Goal: Task Accomplishment & Management: Manage account settings

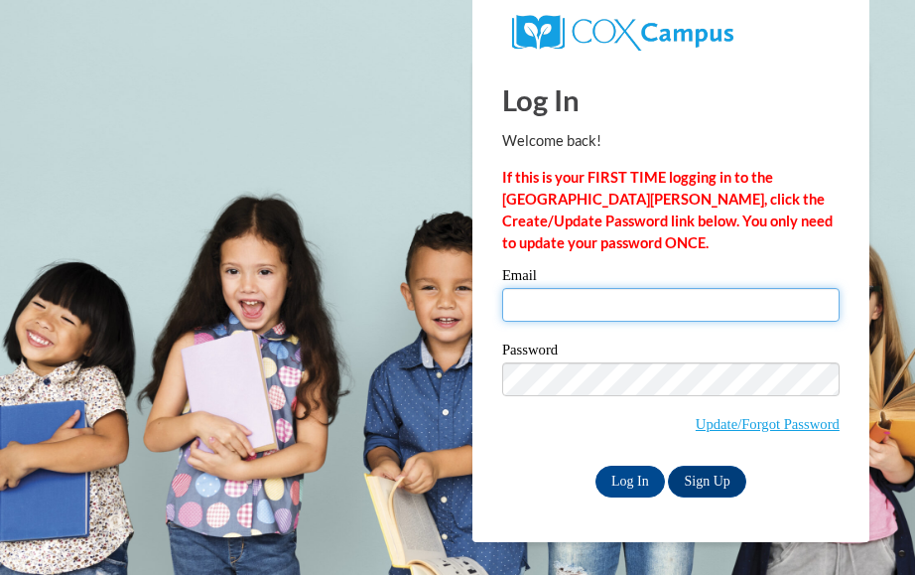
click at [523, 306] on input "Email" at bounding box center [670, 305] width 337 height 34
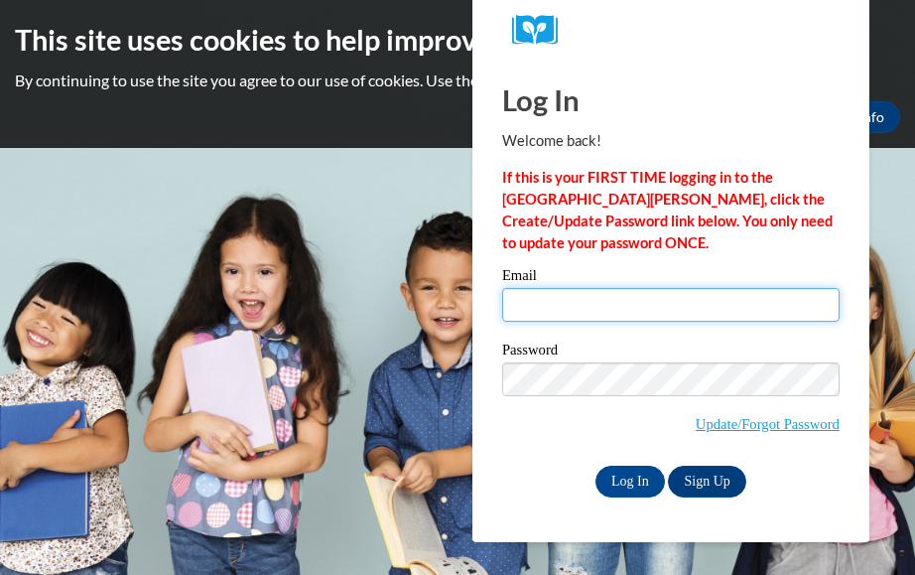
click at [517, 300] on input "Email" at bounding box center [670, 305] width 337 height 34
type input "[EMAIL_ADDRESS][DOMAIN_NAME]"
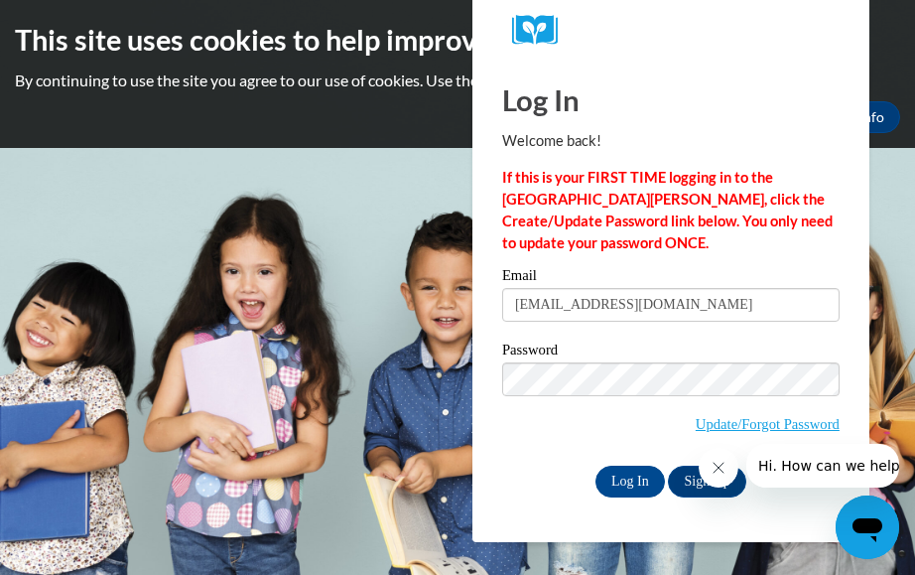
click at [844, 383] on div "Please enter your email! Please enter your password! Email [EMAIL_ADDRESS][DOMA…" at bounding box center [670, 382] width 367 height 228
click at [844, 383] on div "Please enter your email! Please enter your password! Email debragail6007@gmail.…" at bounding box center [670, 382] width 367 height 228
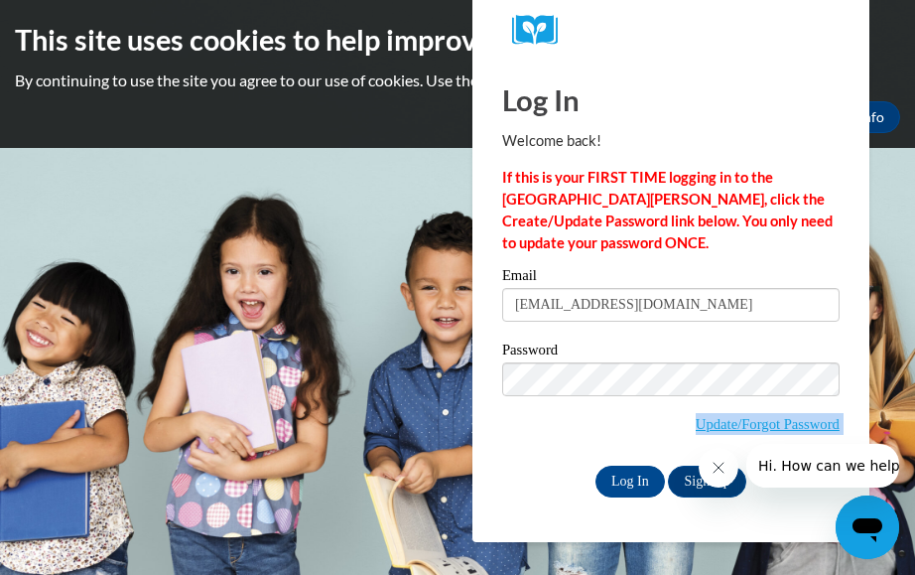
click at [844, 383] on div "Please enter your email! Please enter your password! Email debragail6007@gmail.…" at bounding box center [670, 382] width 367 height 228
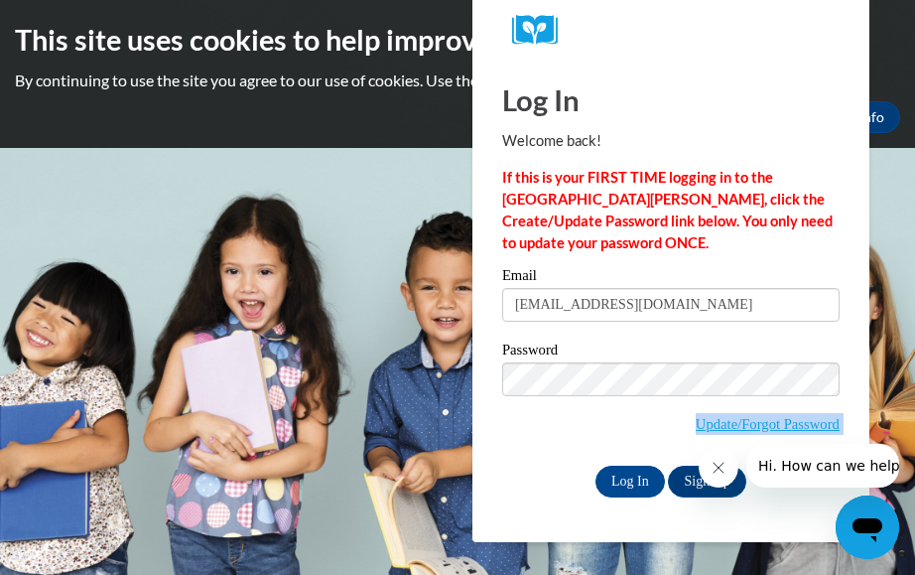
click at [857, 380] on div "Log In Welcome back! If this is your FIRST TIME logging in to the NEW Cox Campu…" at bounding box center [671, 301] width 427 height 482
click at [822, 416] on link "Update/Forgot Password" at bounding box center [768, 424] width 144 height 16
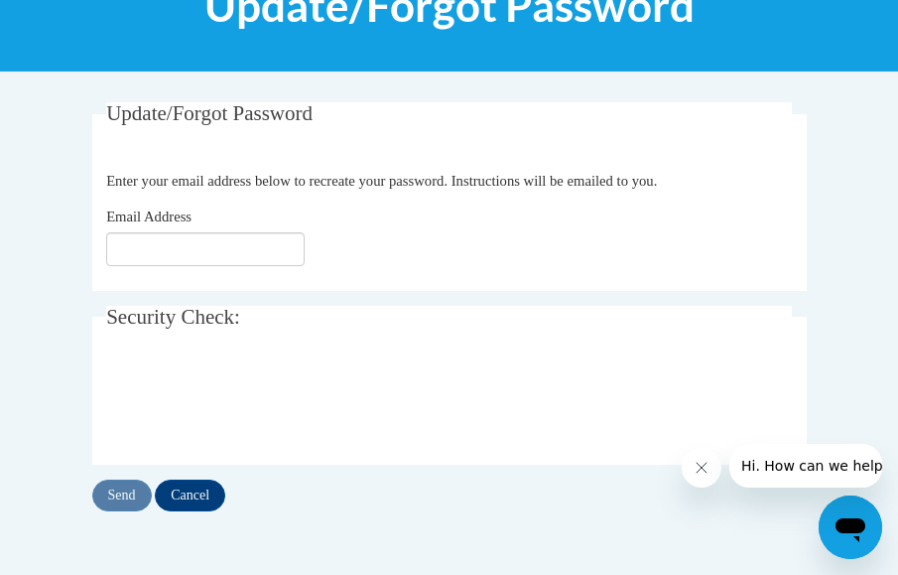
scroll to position [251, 0]
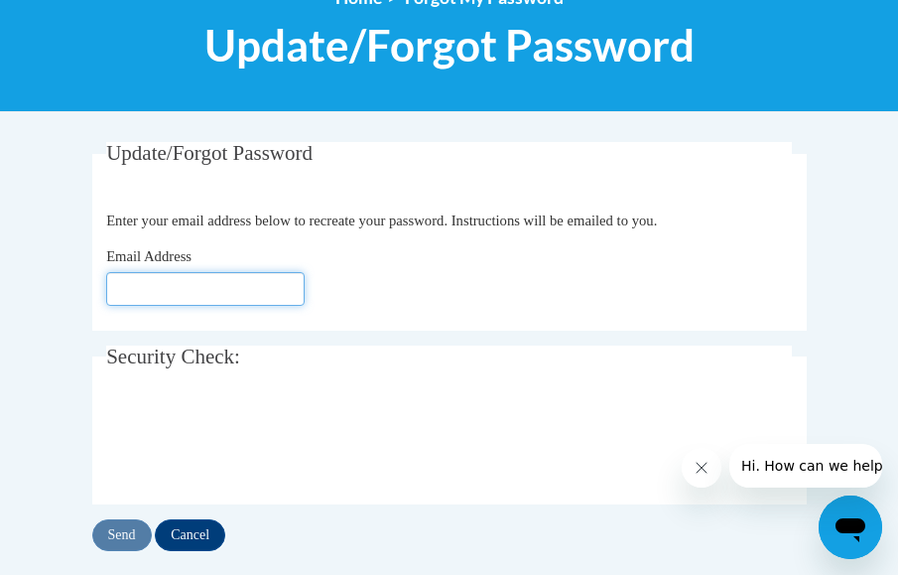
click at [130, 287] on input "Email Address" at bounding box center [205, 289] width 199 height 34
type input "[EMAIL_ADDRESS][DOMAIN_NAME]"
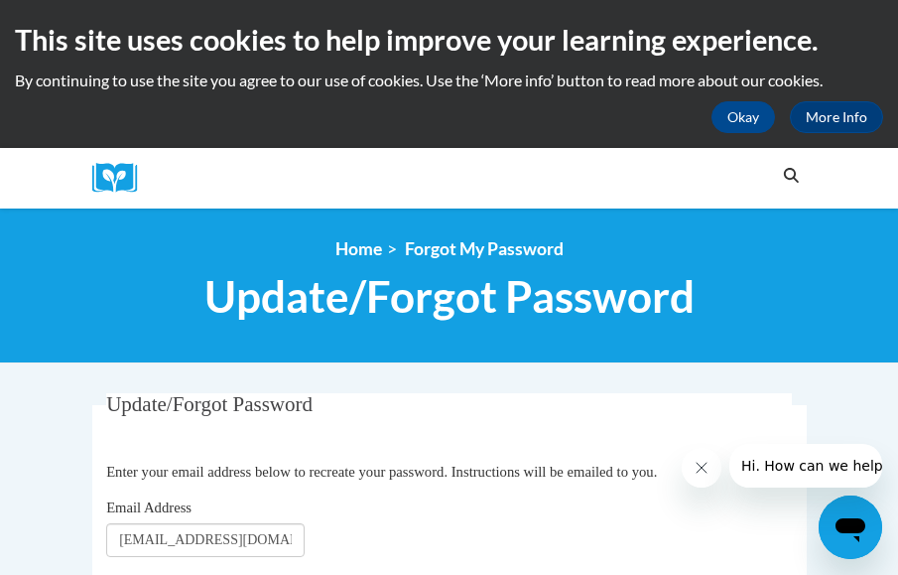
scroll to position [412, 0]
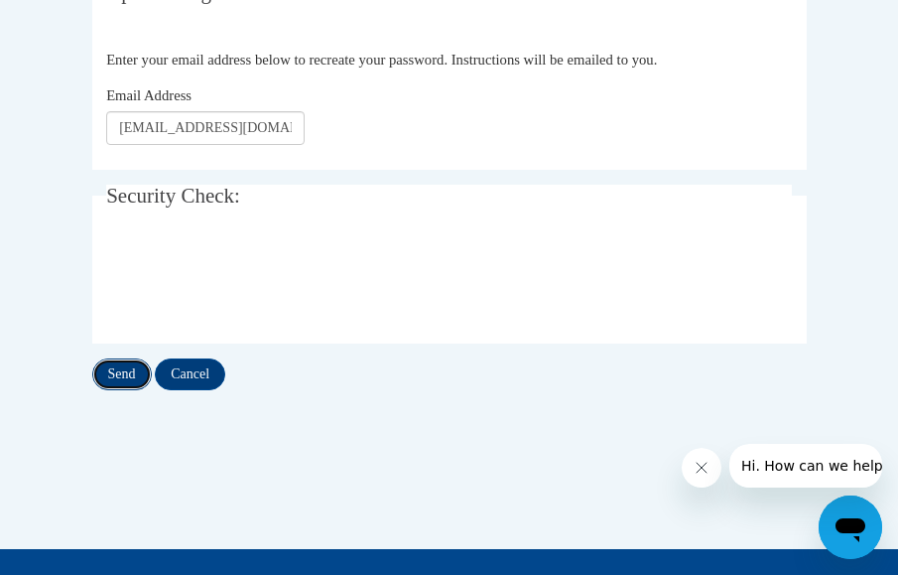
click at [114, 369] on input "Send" at bounding box center [122, 374] width 60 height 32
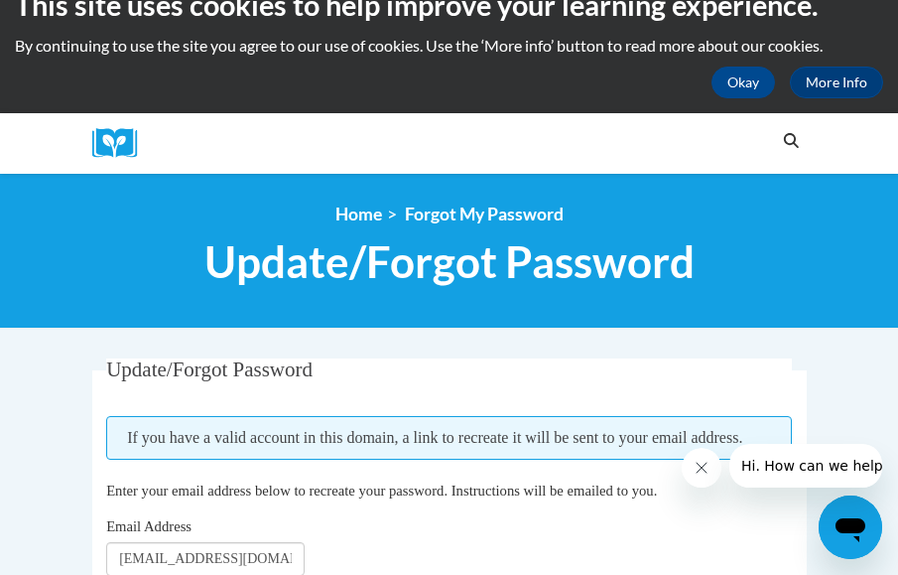
scroll to position [167, 0]
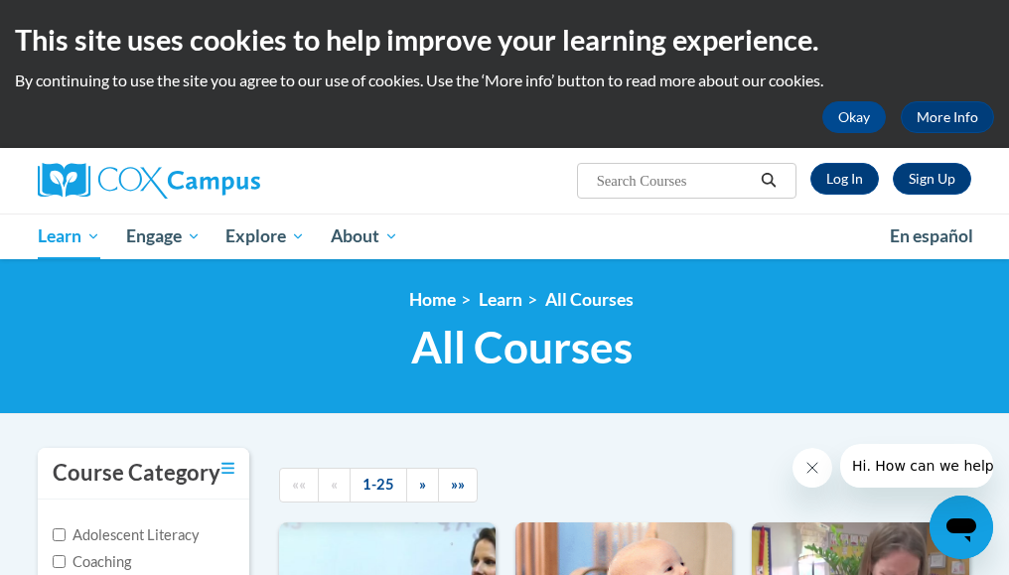
scroll to position [503, 0]
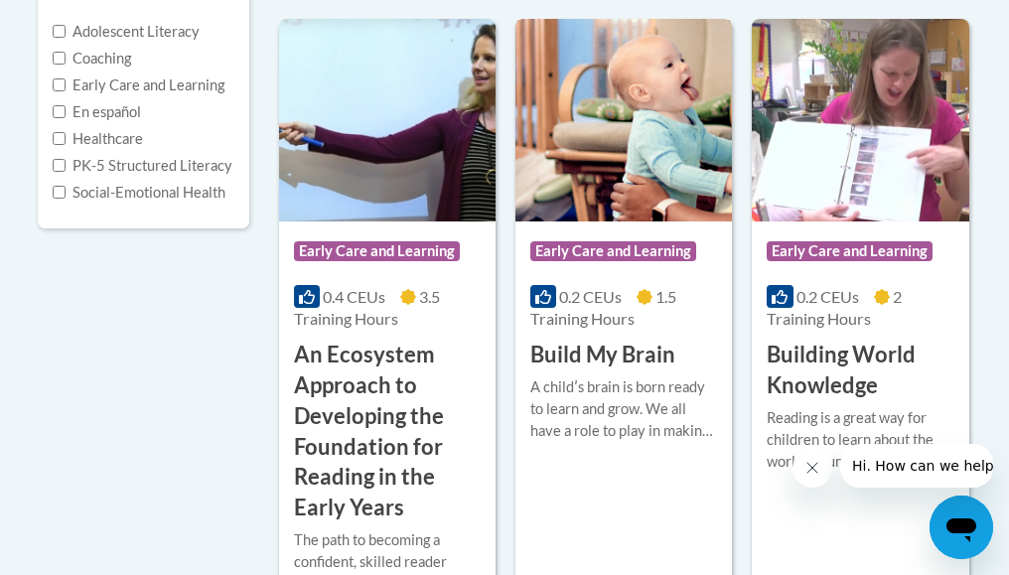
click at [613, 184] on img at bounding box center [623, 120] width 216 height 202
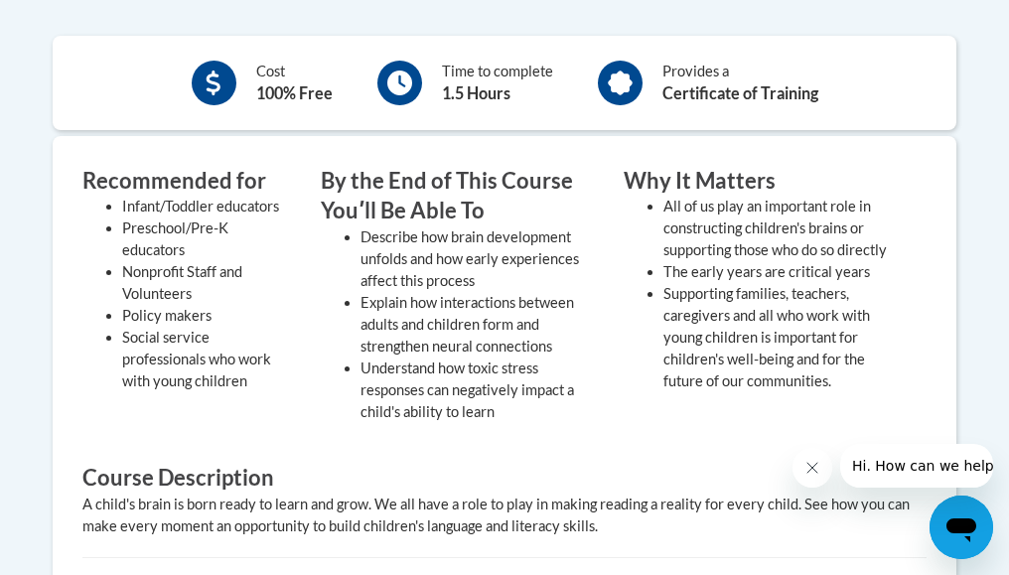
scroll to position [31, 0]
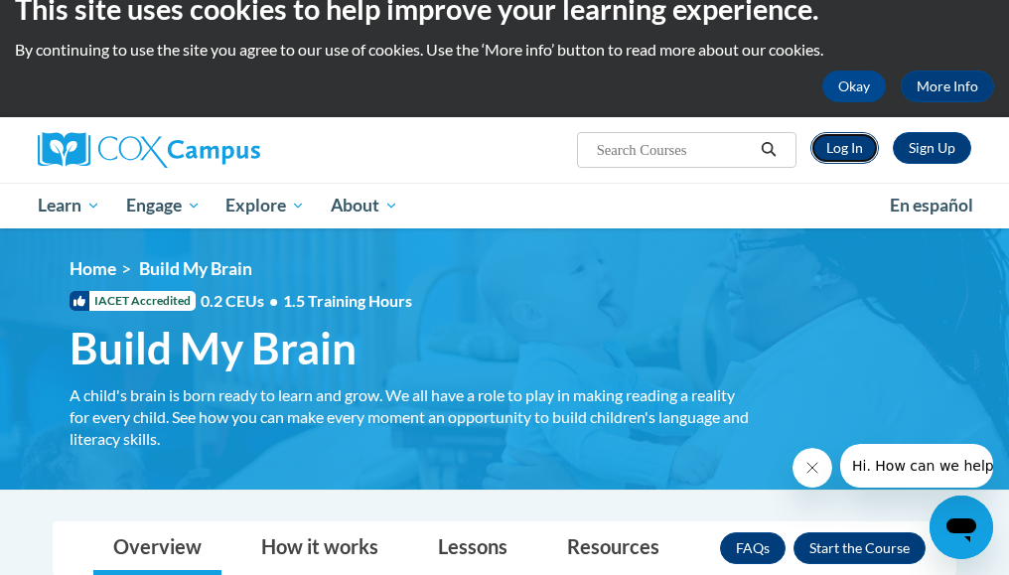
click at [842, 145] on link "Log In" at bounding box center [844, 148] width 68 height 32
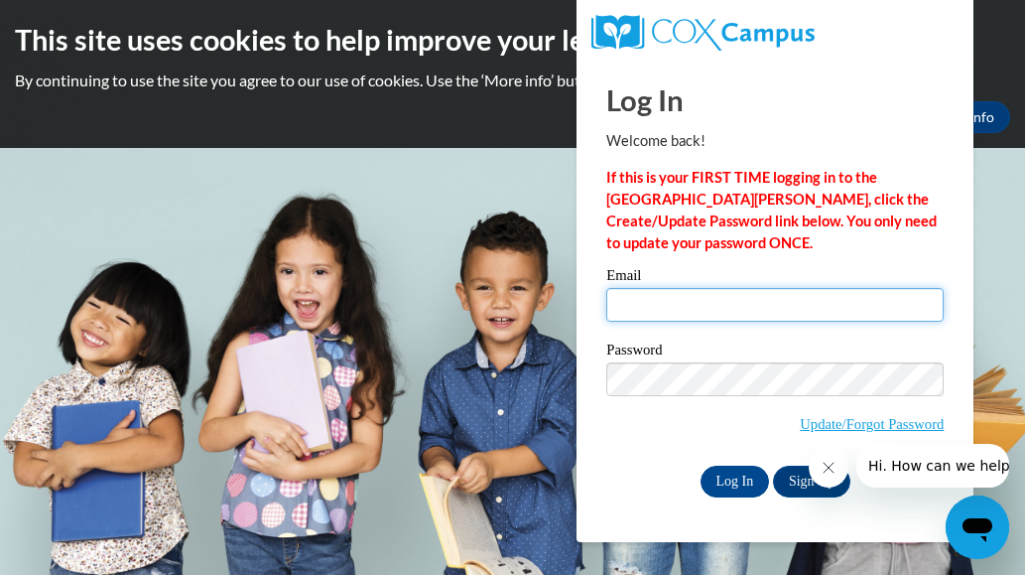
click at [672, 313] on input "Email" at bounding box center [774, 305] width 337 height 34
type input "[EMAIL_ADDRESS][DOMAIN_NAME]"
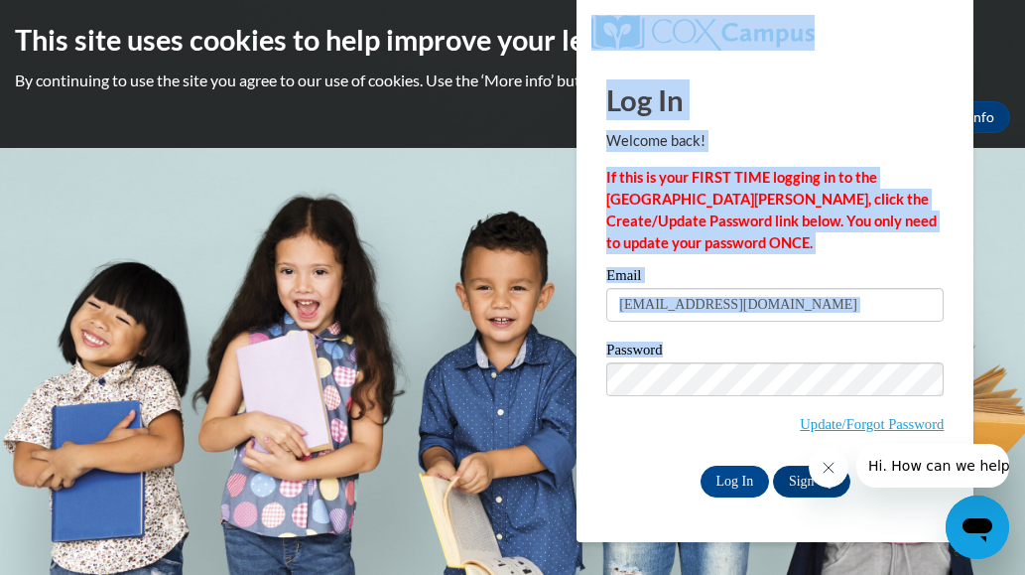
drag, startPoint x: 988, startPoint y: 303, endPoint x: 931, endPoint y: 355, distance: 77.3
click at [931, 355] on body "This site uses cookies to help improve your learning experience. By continuing …" at bounding box center [512, 287] width 1025 height 575
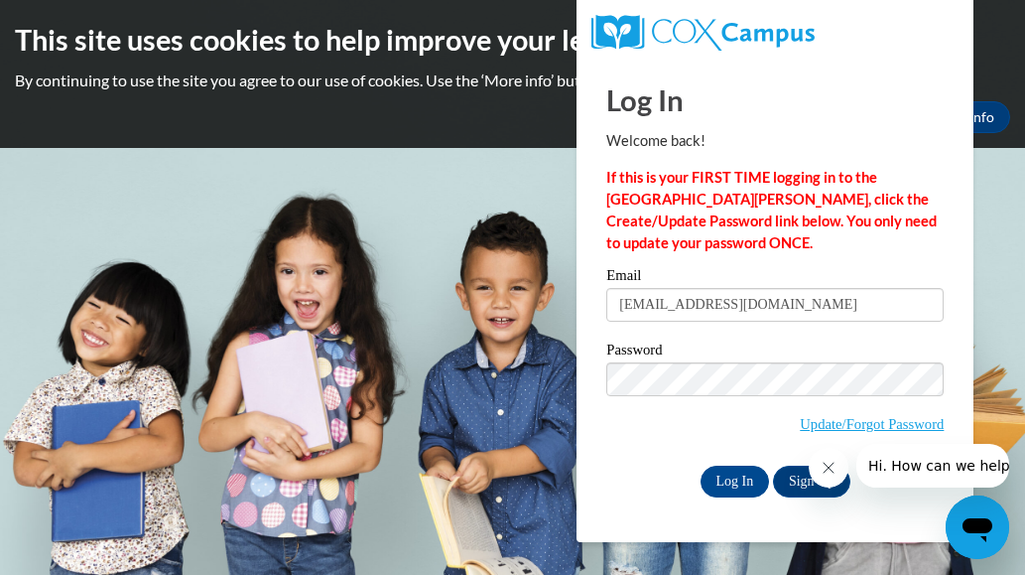
click at [955, 355] on div "Please enter your email! Please enter your password! Email debragail6007@gmail.…" at bounding box center [775, 382] width 367 height 228
click at [930, 416] on link "Update/Forgot Password" at bounding box center [872, 424] width 144 height 16
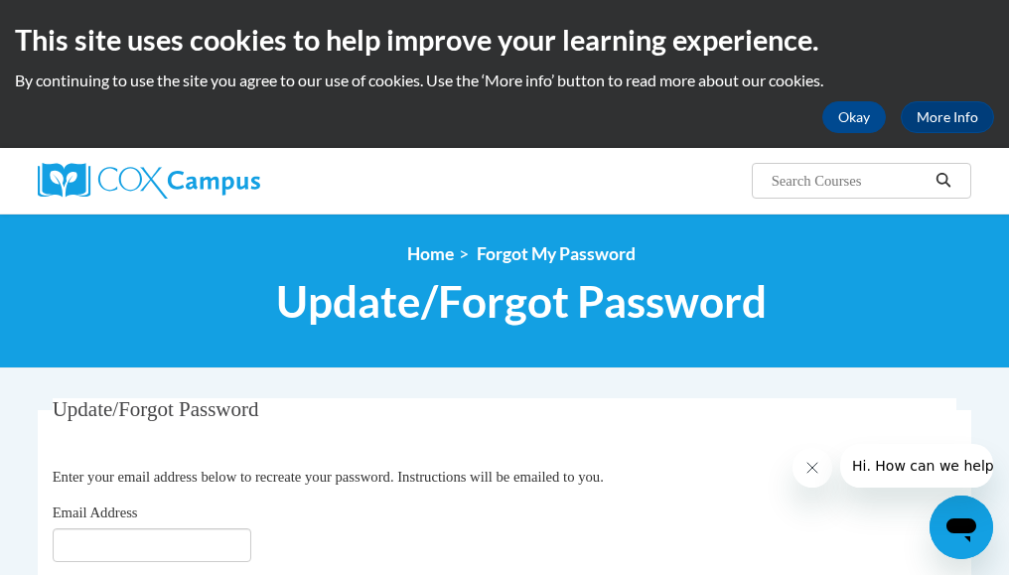
drag, startPoint x: 0, startPoint y: 0, endPoint x: 1051, endPoint y: 379, distance: 1117.5
click at [1008, 379] on html "This site uses cookies to help improve your learning experience. By continuing …" at bounding box center [504, 287] width 1009 height 575
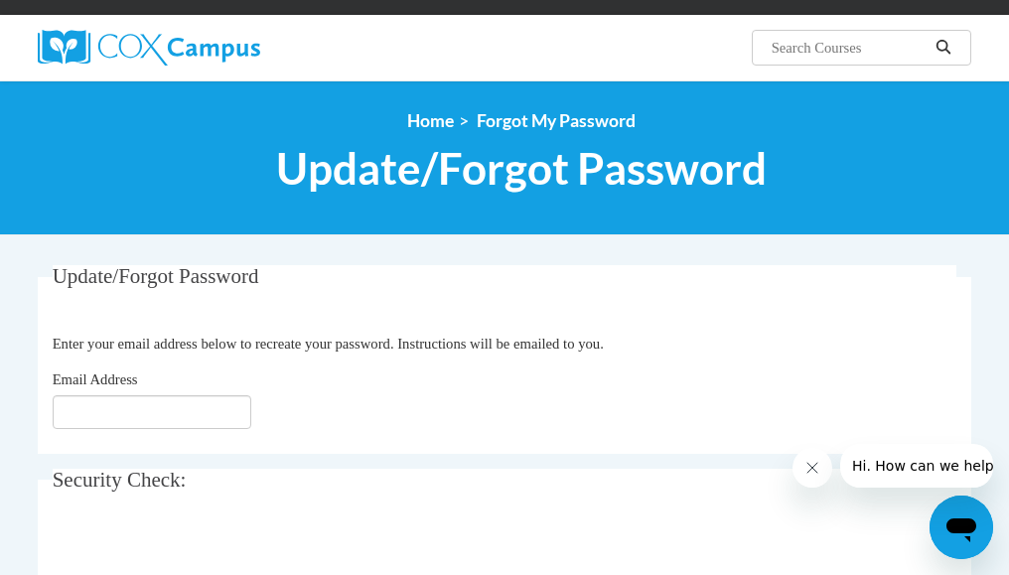
scroll to position [227, 0]
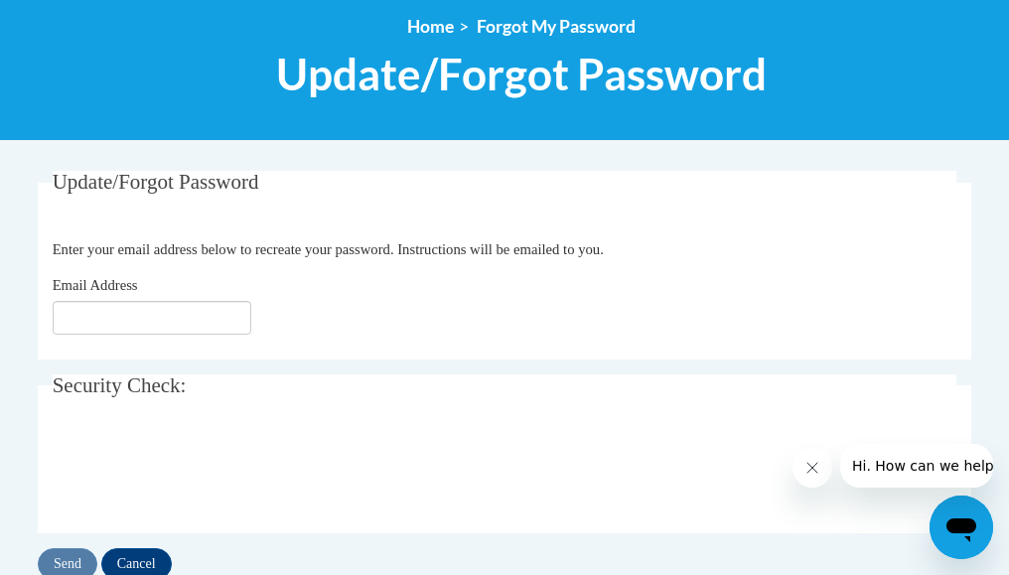
click at [196, 159] on body "This site uses cookies to help improve your learning experience. By continuing …" at bounding box center [504, 419] width 1009 height 1292
click at [65, 324] on input "Email Address" at bounding box center [152, 318] width 199 height 34
type input "[EMAIL_ADDRESS][DOMAIN_NAME]"
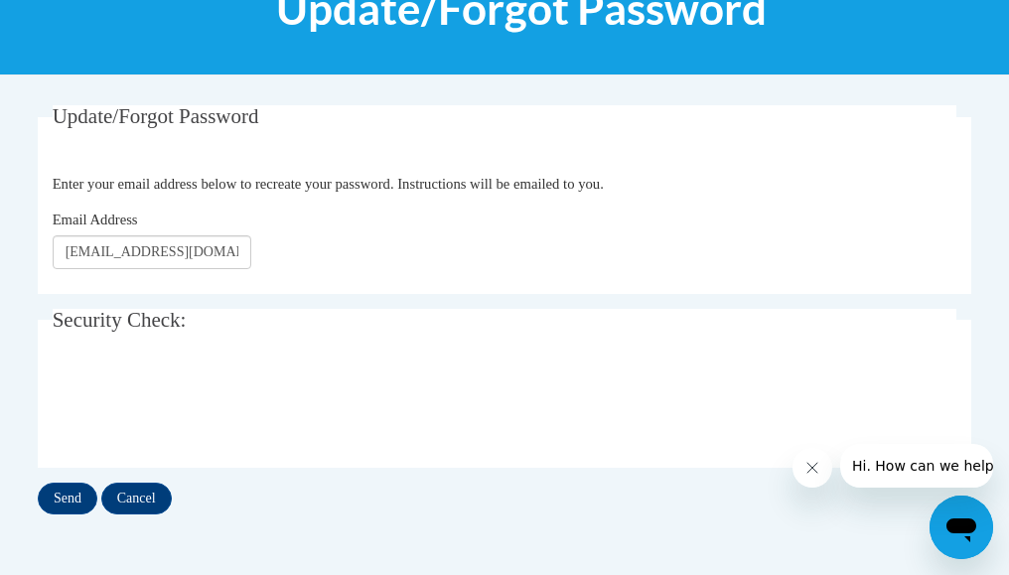
scroll to position [718, 0]
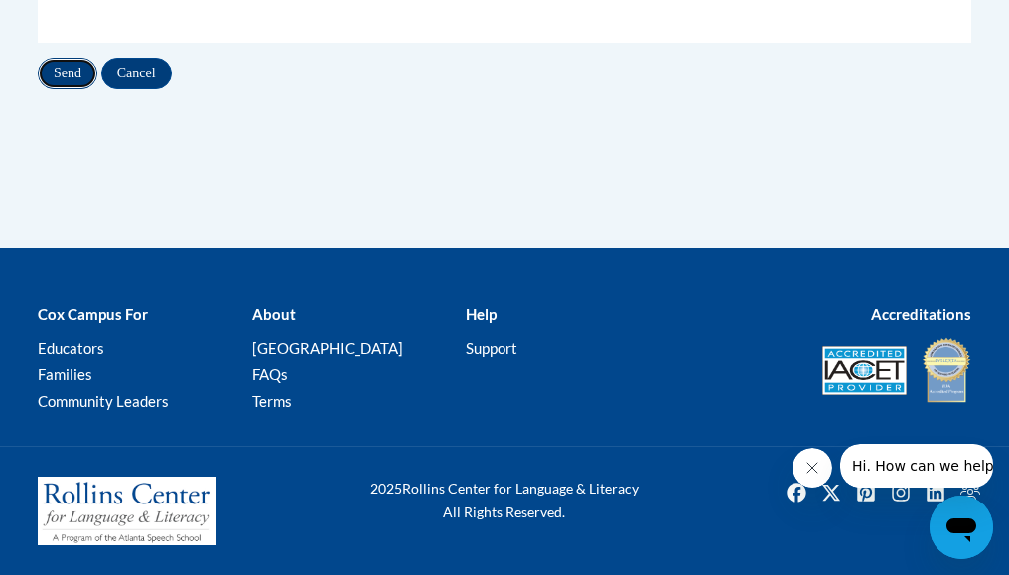
click at [60, 68] on input "Send" at bounding box center [68, 74] width 60 height 32
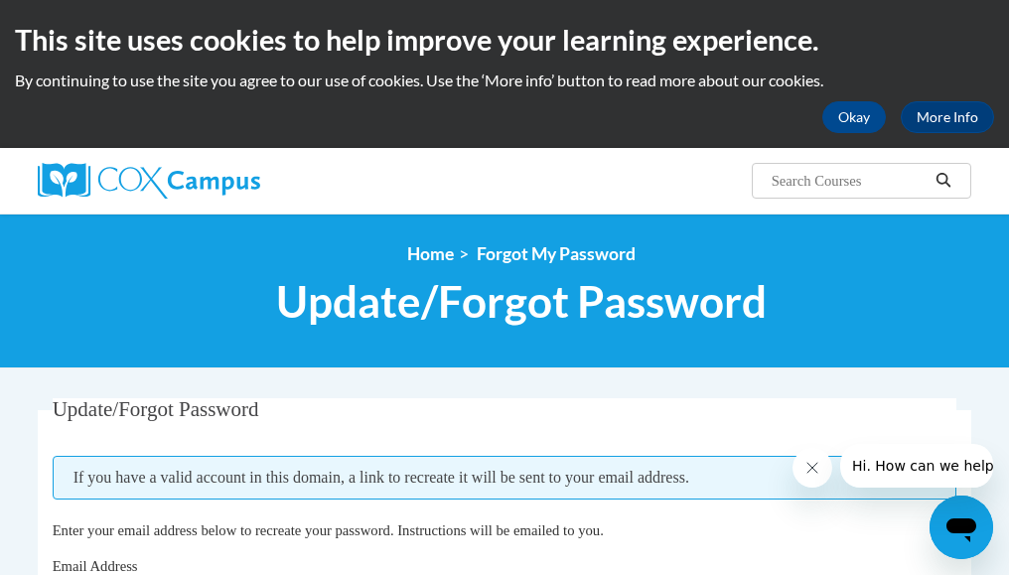
click at [1002, 257] on div "<en>My Learning</en><fr>New fr_My Learning</fr><it>New it_My Learning</it><de>N…" at bounding box center [521, 290] width 963 height 94
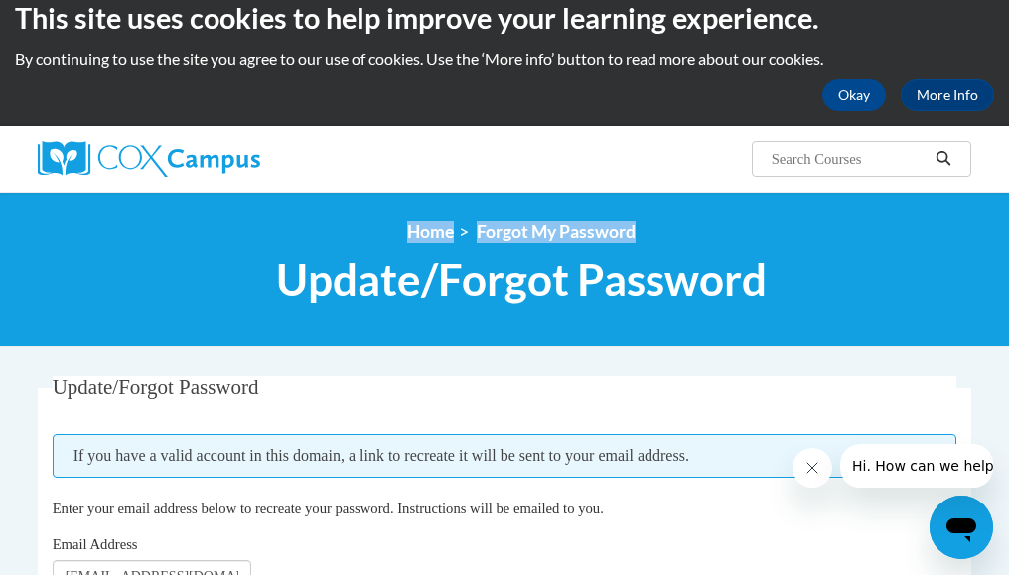
scroll to position [525, 0]
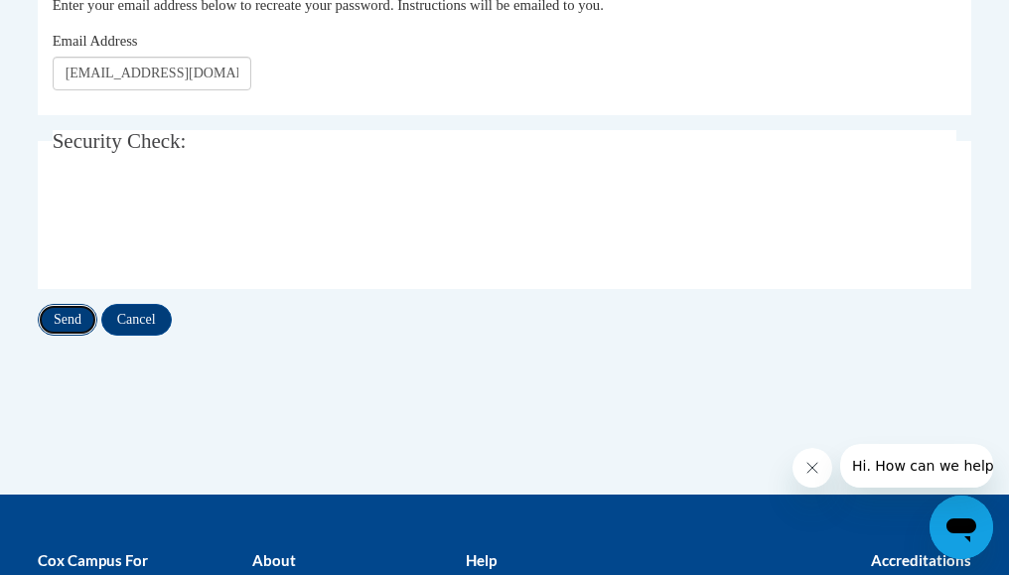
click at [67, 321] on input "Send" at bounding box center [68, 320] width 60 height 32
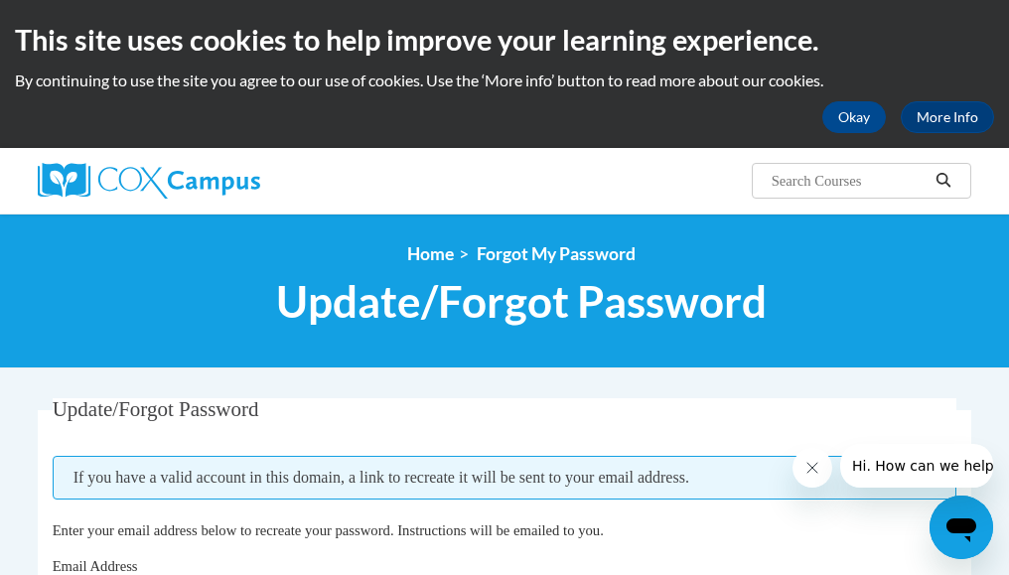
scroll to position [503, 0]
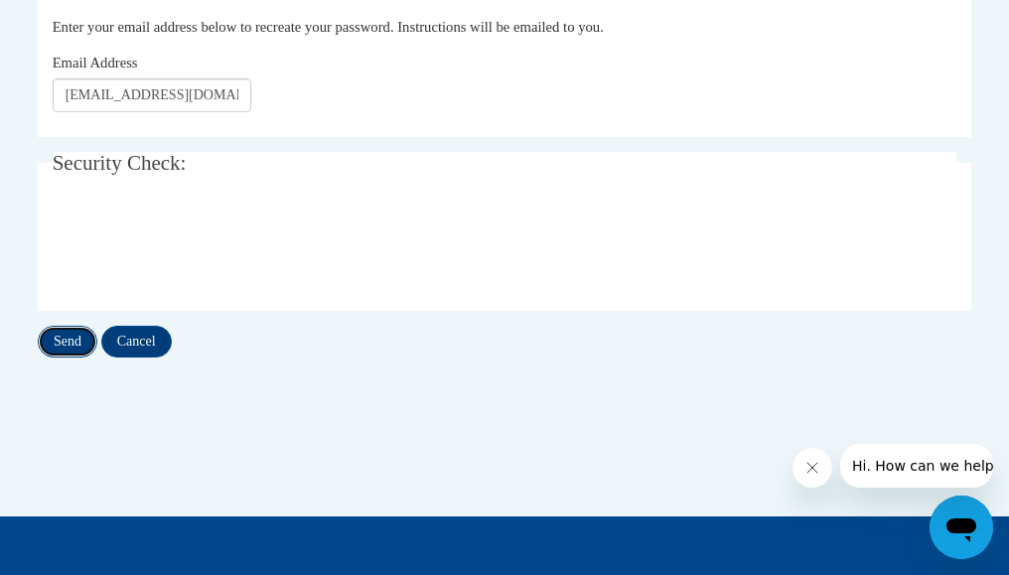
click at [62, 336] on input "Send" at bounding box center [68, 342] width 60 height 32
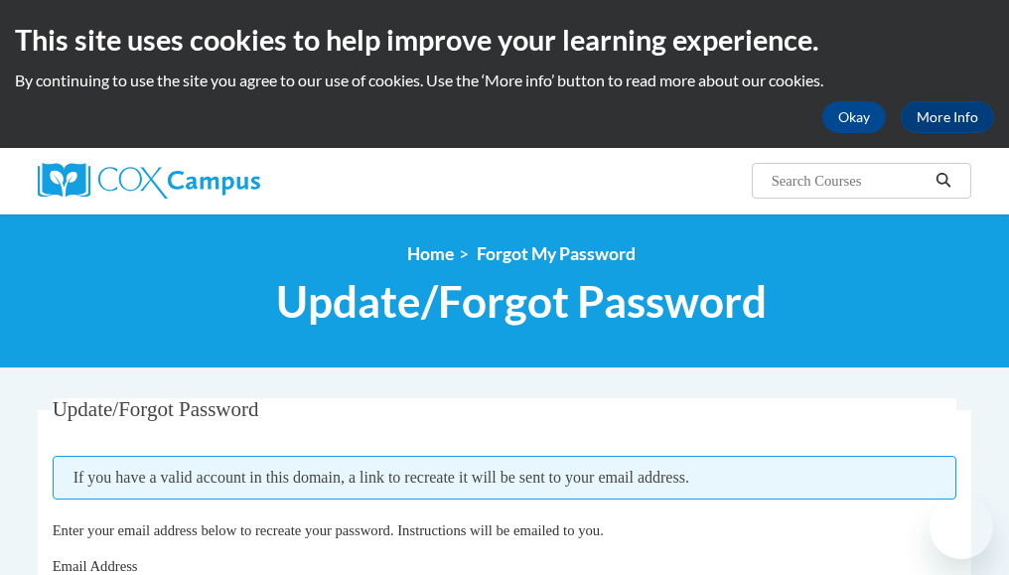
click at [324, 301] on span "Update/Forgot Password" at bounding box center [521, 301] width 490 height 53
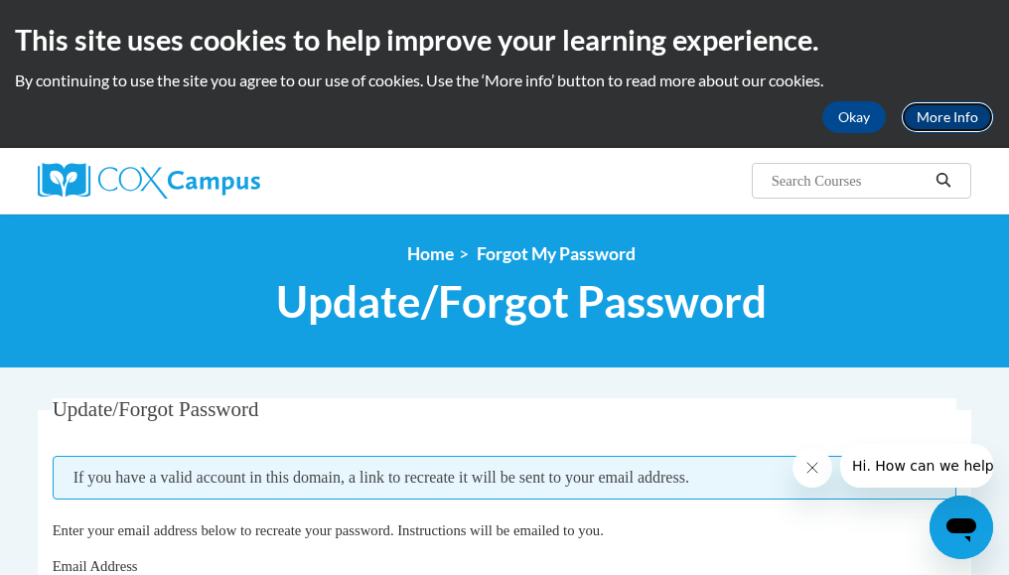
click at [937, 114] on link "More Info" at bounding box center [946, 117] width 93 height 32
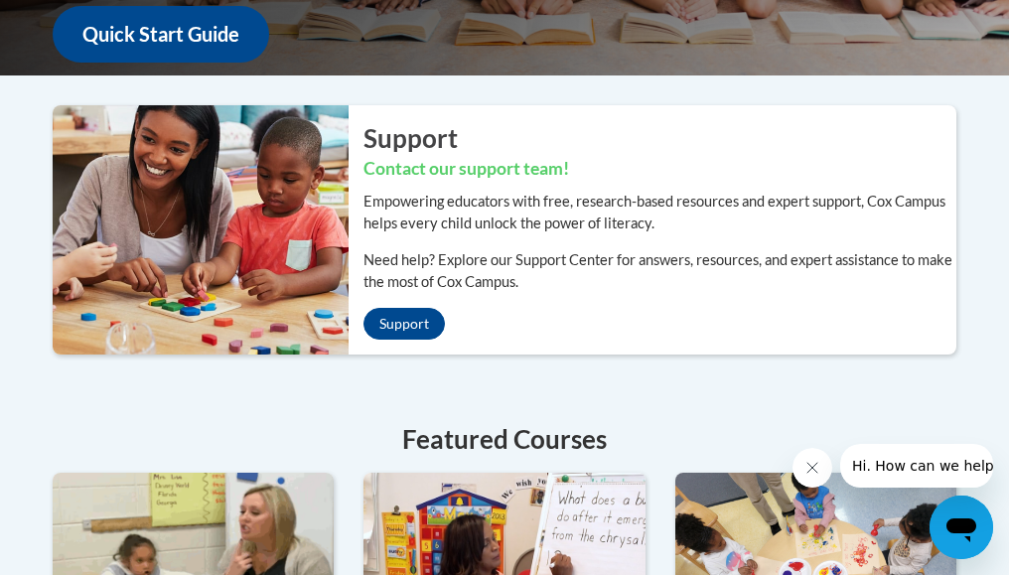
scroll to position [1083, 0]
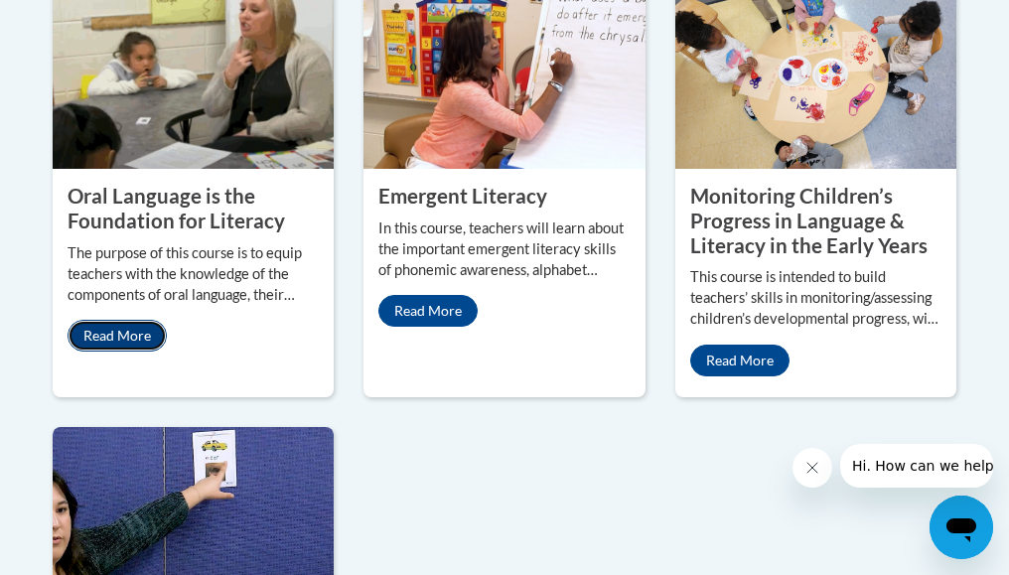
click at [107, 331] on link "Read More" at bounding box center [116, 336] width 99 height 32
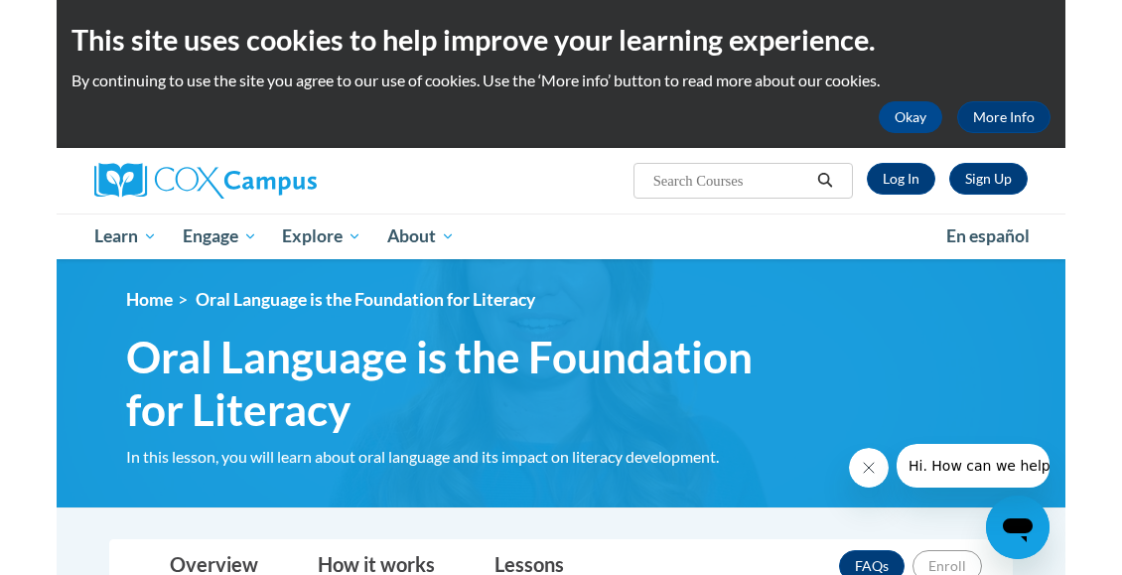
scroll to position [565, 0]
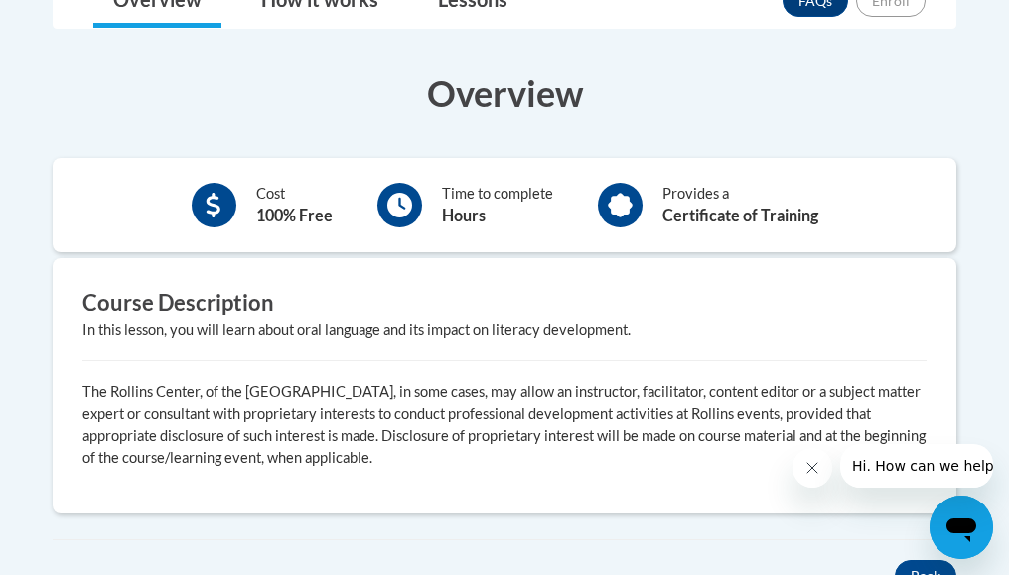
click at [982, 417] on div "× Close Course Enrollment Please select... × Close × #" at bounding box center [504, 342] width 963 height 738
click at [990, 401] on body "This site uses cookies to help improve your learning experience. By continuing …" at bounding box center [504, 236] width 1009 height 1602
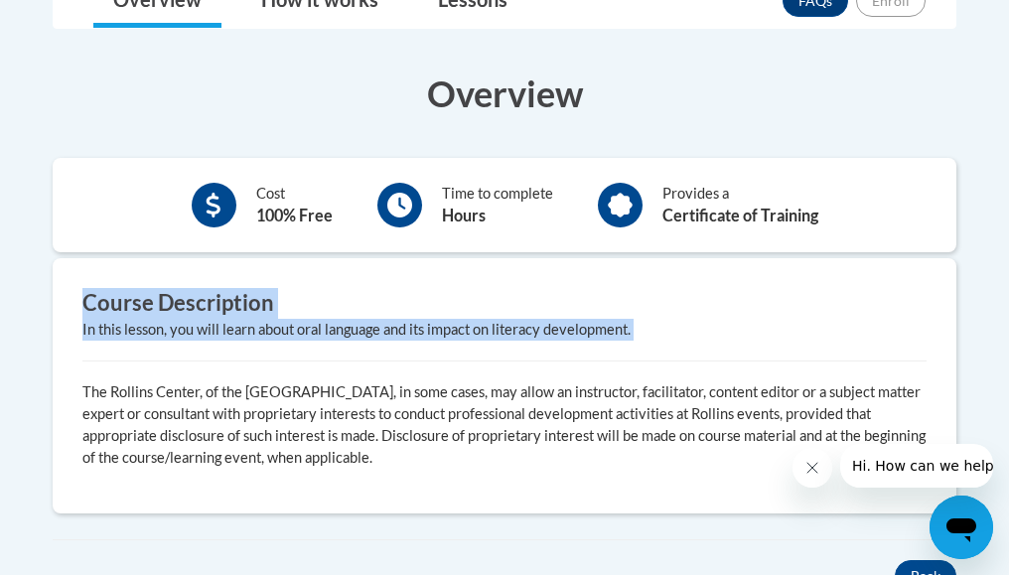
drag, startPoint x: 990, startPoint y: 401, endPoint x: 1017, endPoint y: 383, distance: 33.0
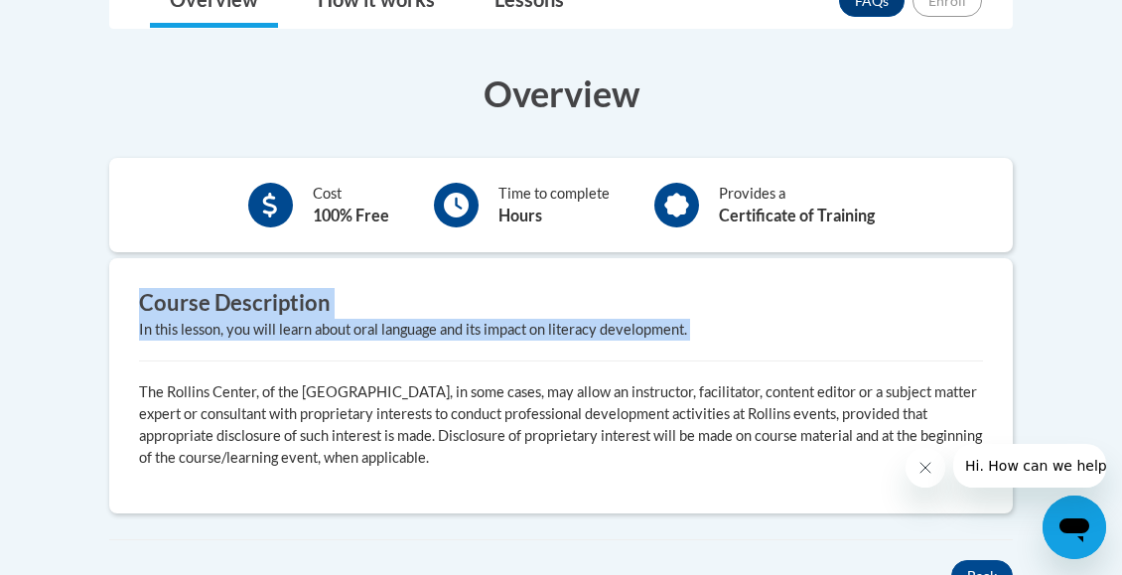
click at [1008, 395] on body "This site uses cookies to help improve your learning experience. By continuing …" at bounding box center [561, 236] width 1122 height 1602
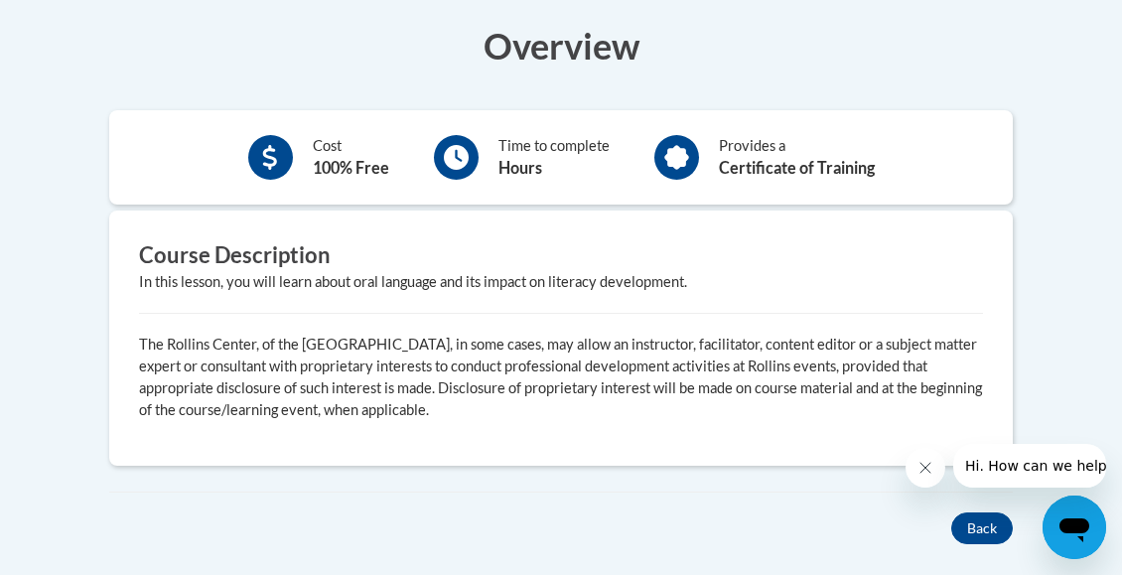
scroll to position [627, 0]
